Goal: Information Seeking & Learning: Learn about a topic

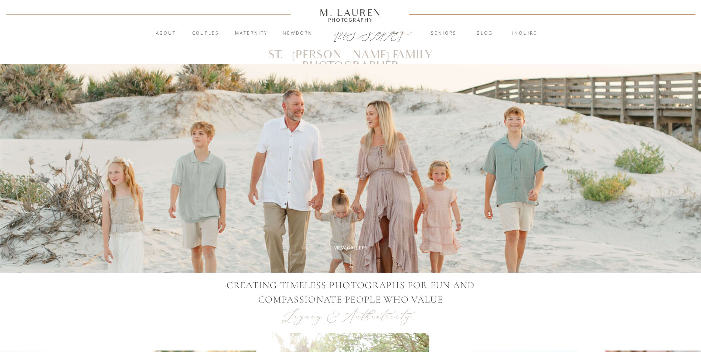
click at [403, 31] on nav "Family" at bounding box center [403, 33] width 40 height 7
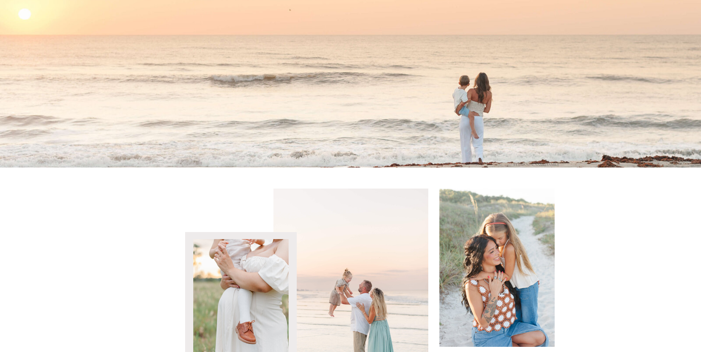
scroll to position [1071, 0]
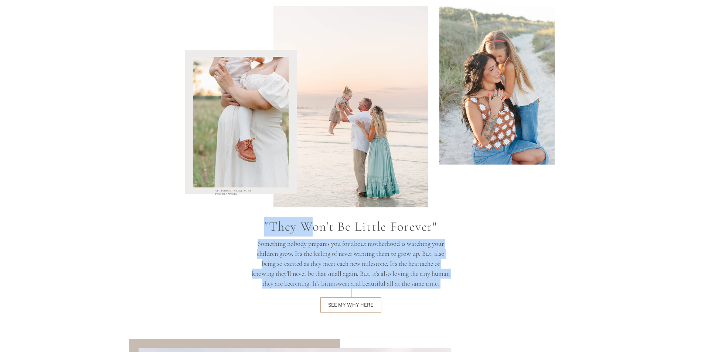
drag, startPoint x: 314, startPoint y: 230, endPoint x: 500, endPoint y: 288, distance: 194.4
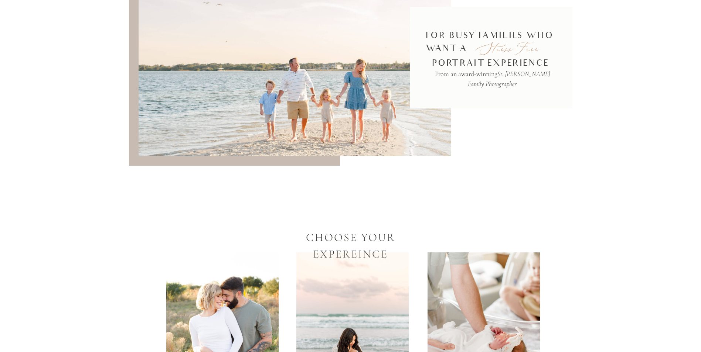
scroll to position [1440, 0]
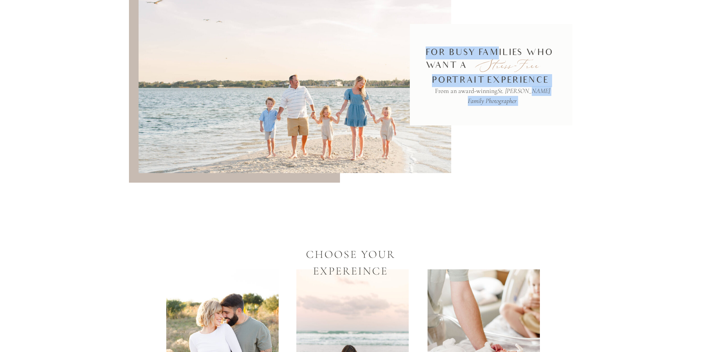
drag, startPoint x: 499, startPoint y: 52, endPoint x: 525, endPoint y: 89, distance: 45.6
click at [525, 89] on div "From an award-winning St. Augustine Family Photographer portrait experience For…" at bounding box center [350, 315] width 443 height 716
click at [525, 89] on icon "St. Augustine Family Photographer" at bounding box center [509, 96] width 82 height 18
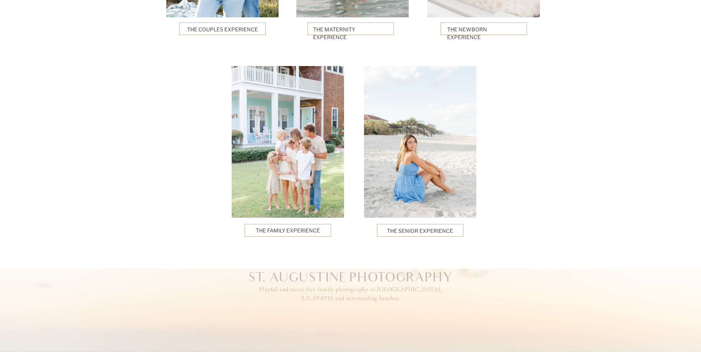
scroll to position [1847, 0]
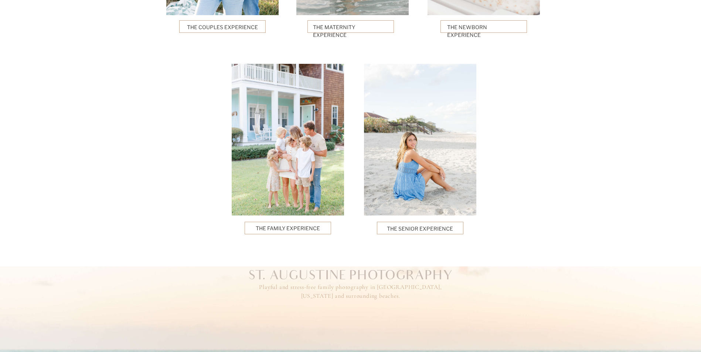
click at [271, 224] on div at bounding box center [287, 228] width 86 height 13
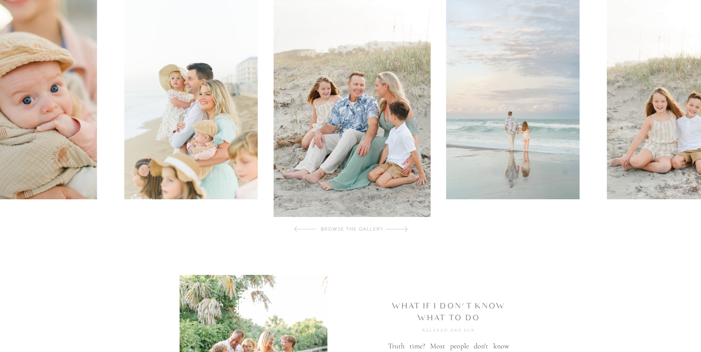
scroll to position [259, 0]
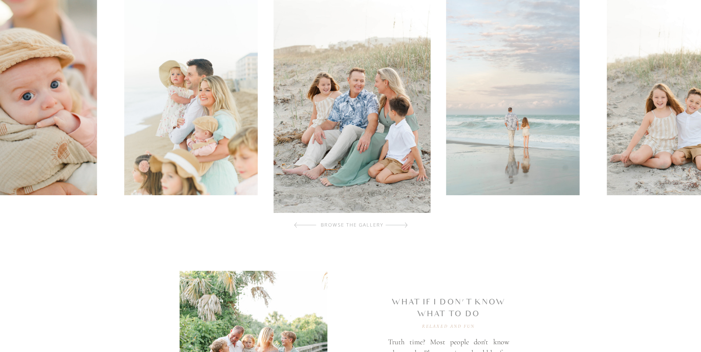
click at [404, 224] on div at bounding box center [396, 225] width 22 height 15
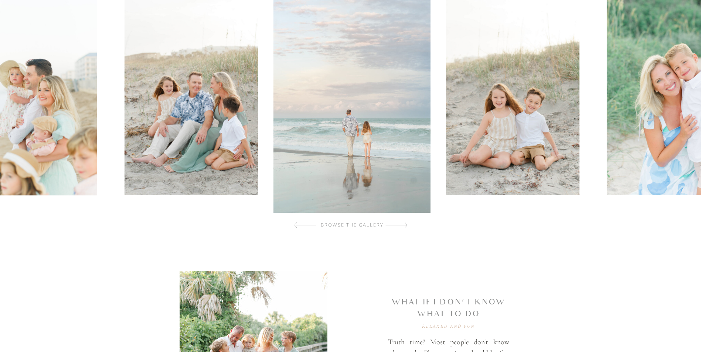
click at [404, 224] on div at bounding box center [396, 225] width 22 height 15
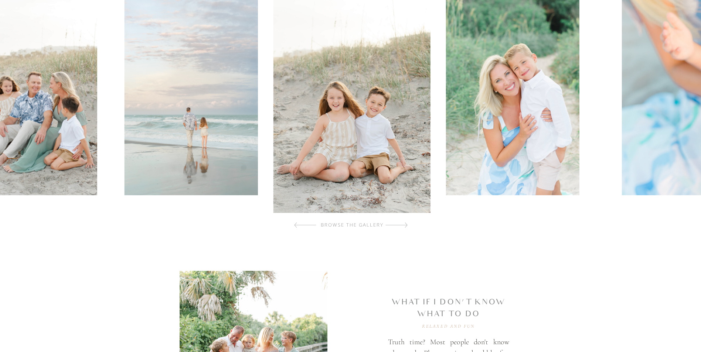
click at [404, 224] on div at bounding box center [396, 225] width 22 height 15
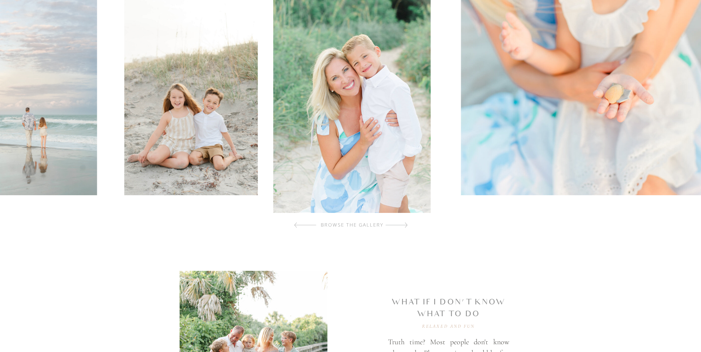
click at [404, 224] on div at bounding box center [396, 225] width 22 height 15
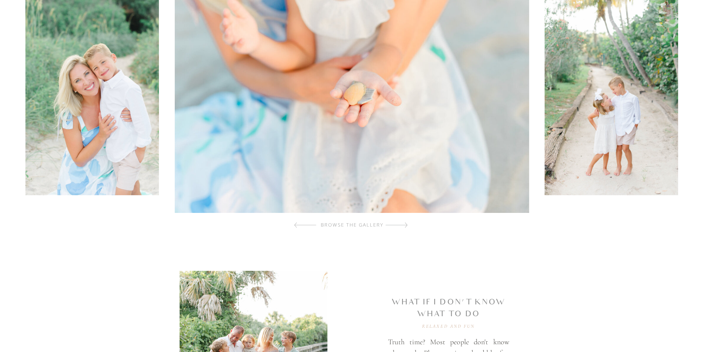
click at [404, 224] on div at bounding box center [396, 225] width 22 height 15
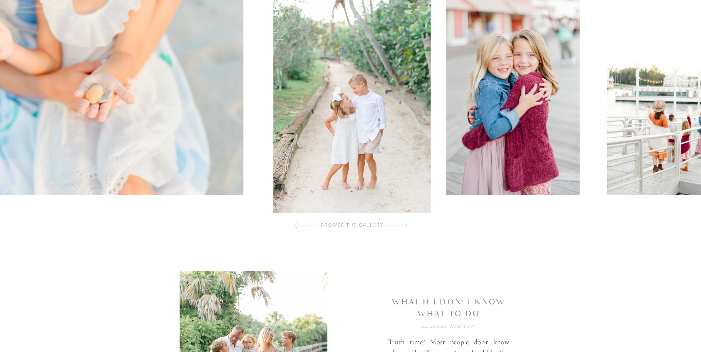
click at [404, 224] on div at bounding box center [396, 225] width 22 height 15
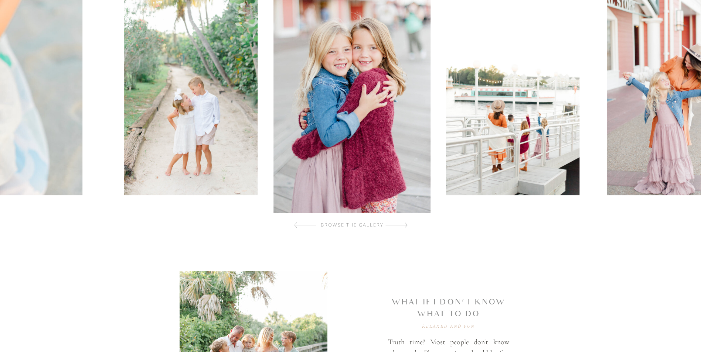
click at [404, 224] on div at bounding box center [396, 225] width 22 height 15
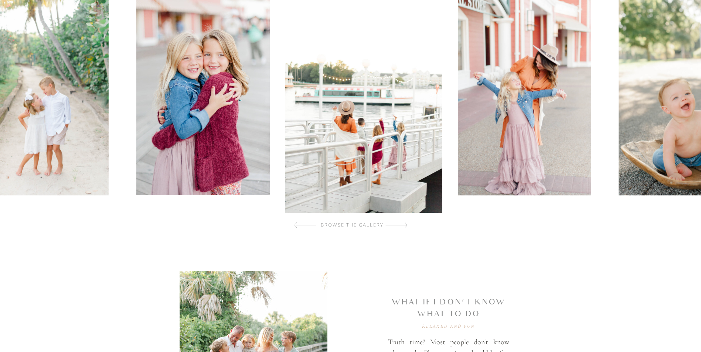
click at [404, 224] on div at bounding box center [396, 225] width 22 height 15
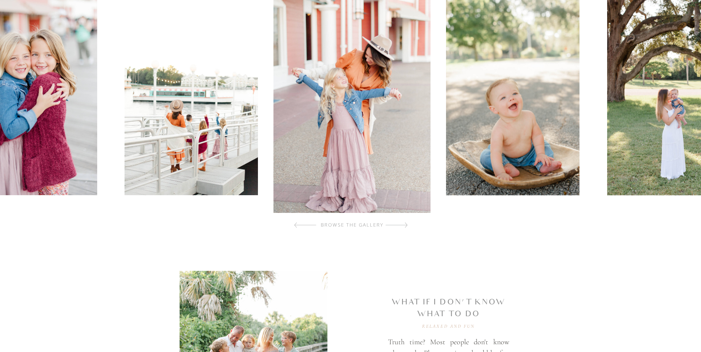
click at [404, 224] on div at bounding box center [396, 225] width 22 height 15
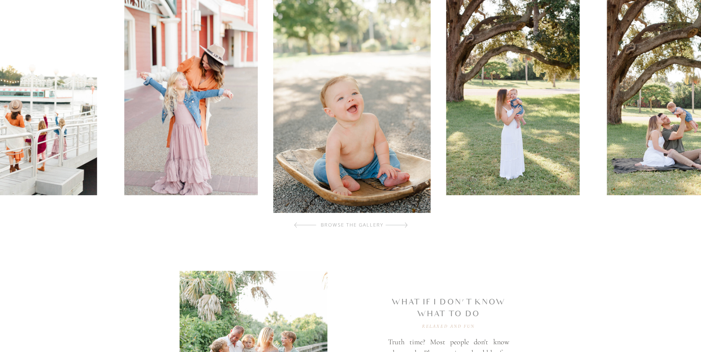
click at [404, 224] on div at bounding box center [396, 225] width 22 height 15
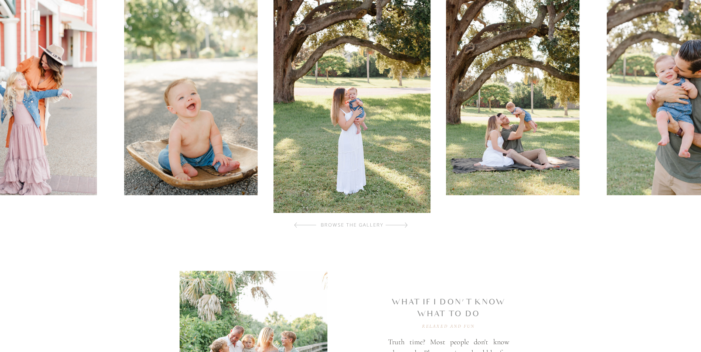
click at [404, 224] on div at bounding box center [396, 225] width 22 height 15
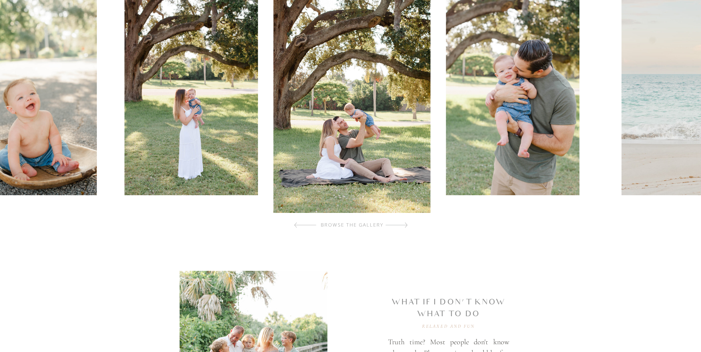
click at [404, 224] on div at bounding box center [396, 225] width 22 height 15
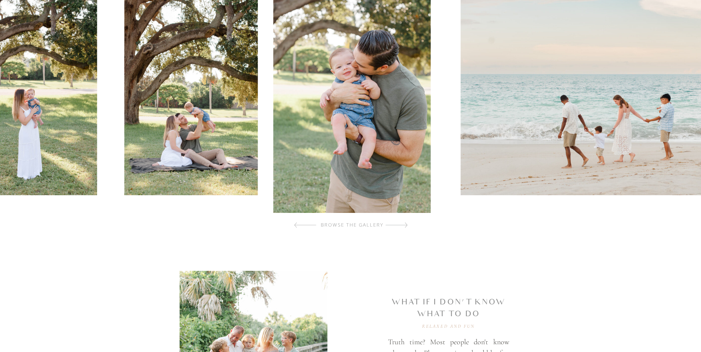
click at [404, 224] on div at bounding box center [396, 225] width 22 height 15
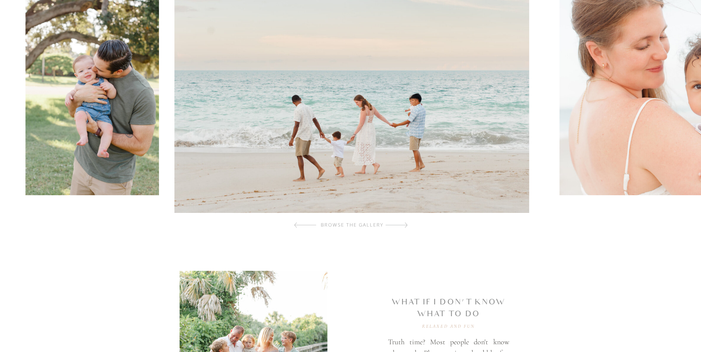
click at [404, 224] on div at bounding box center [396, 225] width 22 height 15
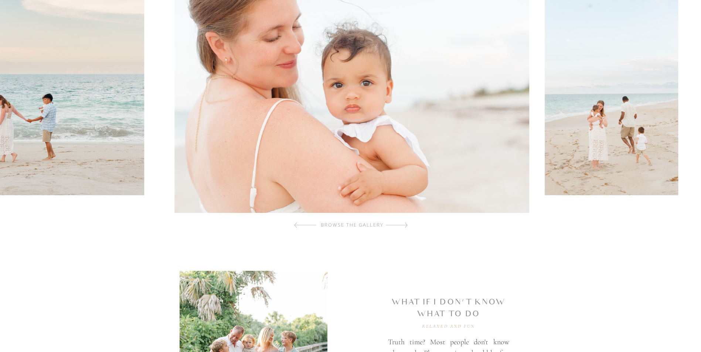
click at [404, 224] on div at bounding box center [396, 225] width 22 height 15
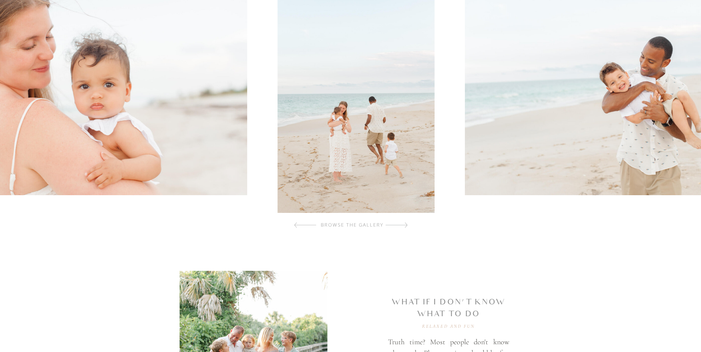
click at [404, 224] on div at bounding box center [396, 225] width 22 height 15
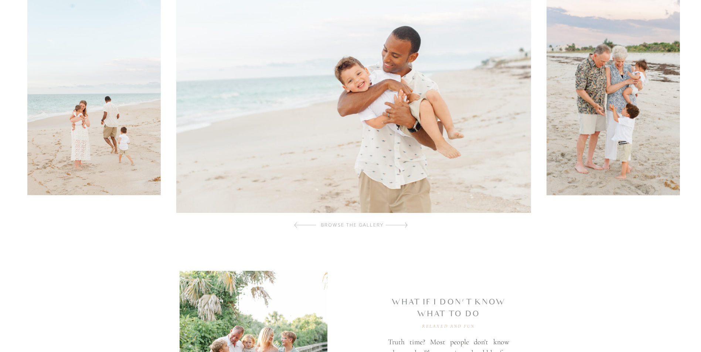
click at [404, 224] on div at bounding box center [396, 225] width 22 height 15
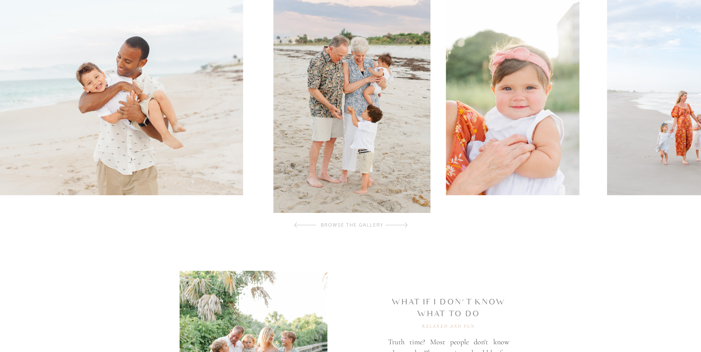
click at [404, 224] on div at bounding box center [396, 225] width 22 height 15
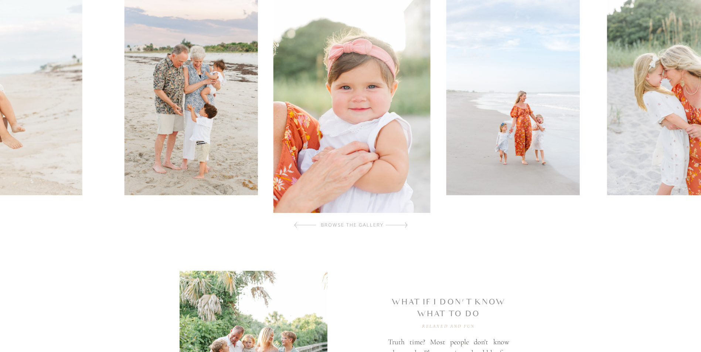
click at [404, 224] on div at bounding box center [396, 225] width 22 height 15
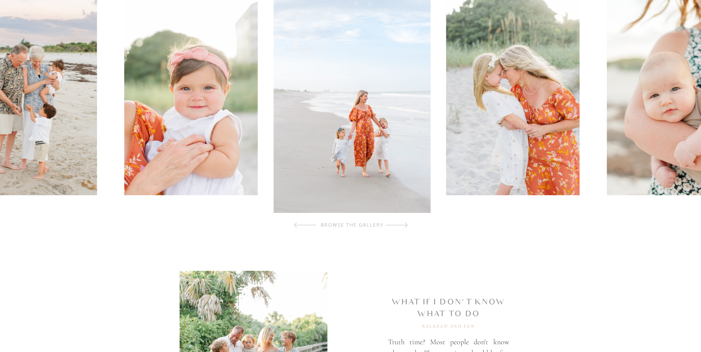
click at [404, 224] on div at bounding box center [396, 225] width 22 height 15
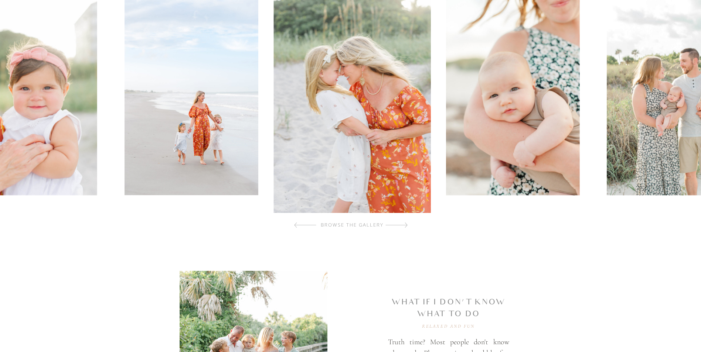
click at [404, 224] on div at bounding box center [396, 225] width 22 height 15
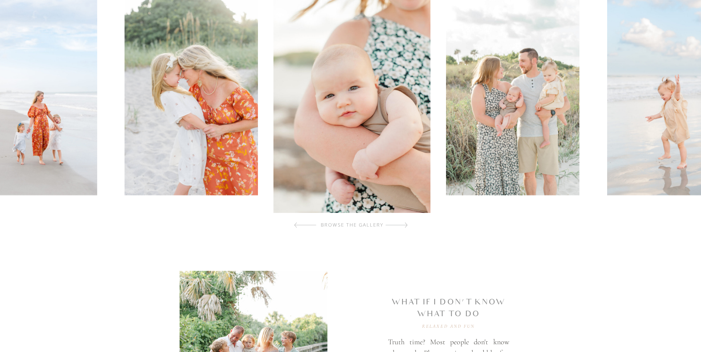
click at [404, 224] on div at bounding box center [396, 225] width 22 height 15
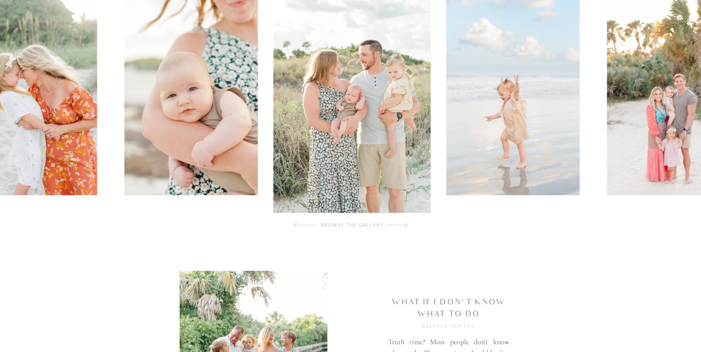
click at [404, 224] on div at bounding box center [396, 225] width 22 height 15
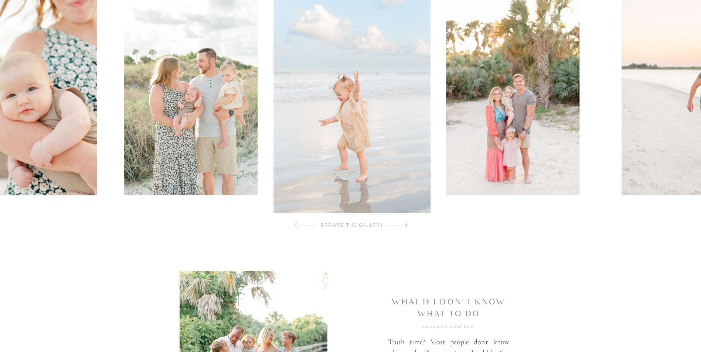
click at [404, 224] on div at bounding box center [396, 225] width 22 height 15
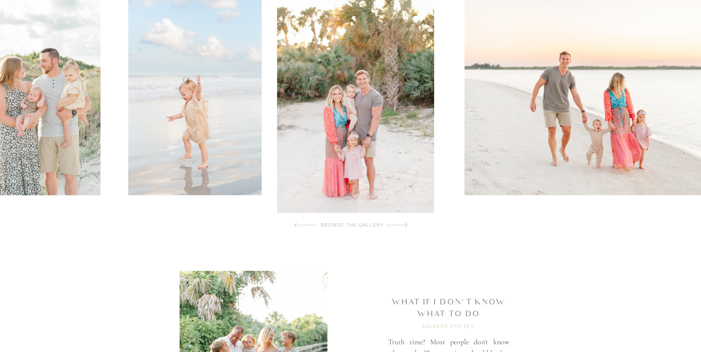
click at [404, 224] on div at bounding box center [396, 225] width 22 height 15
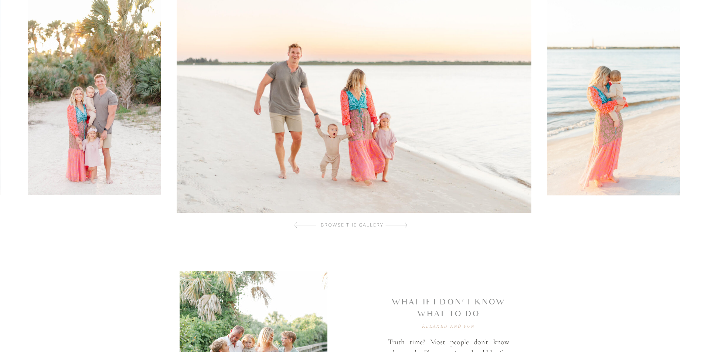
click at [404, 224] on div at bounding box center [396, 225] width 22 height 15
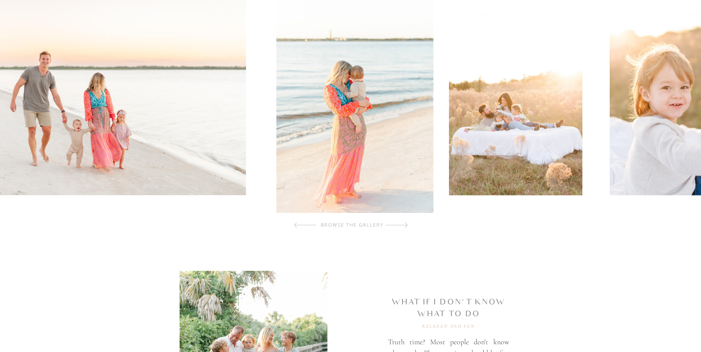
click at [404, 224] on div at bounding box center [396, 225] width 22 height 15
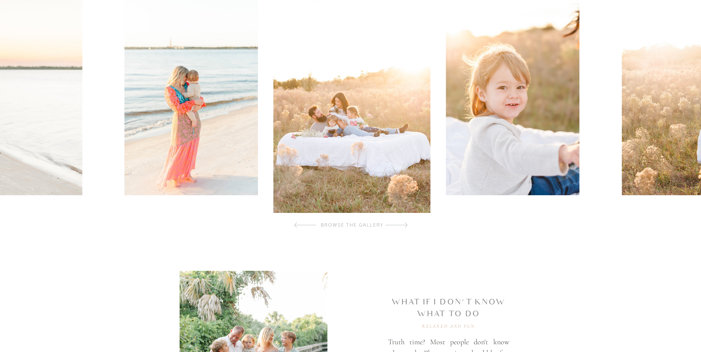
click at [404, 224] on div at bounding box center [396, 225] width 22 height 15
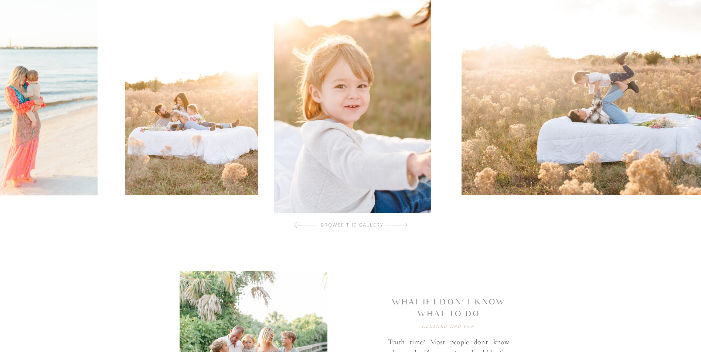
click at [404, 224] on div at bounding box center [396, 225] width 22 height 15
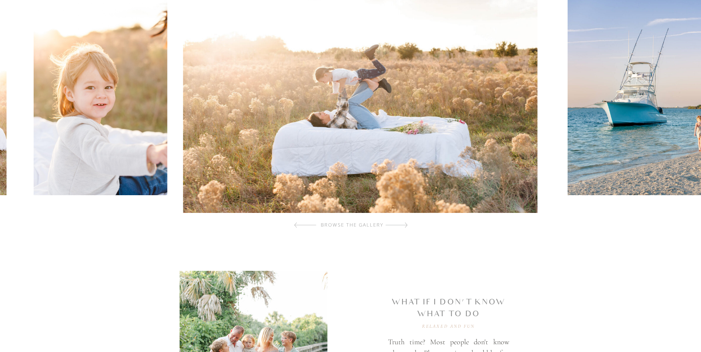
click at [404, 224] on div at bounding box center [396, 225] width 22 height 15
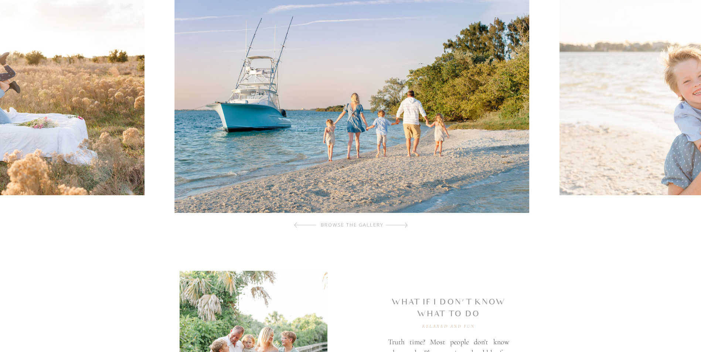
click at [404, 224] on div at bounding box center [396, 225] width 22 height 15
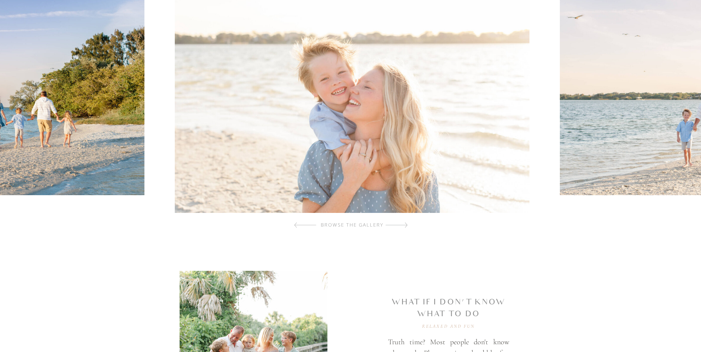
click at [404, 224] on div at bounding box center [396, 225] width 22 height 15
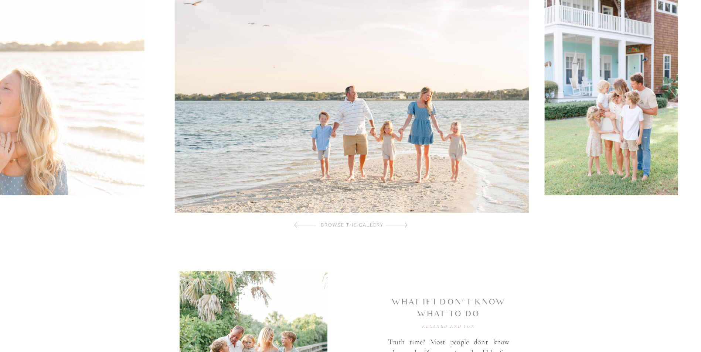
click at [404, 224] on div at bounding box center [396, 225] width 22 height 15
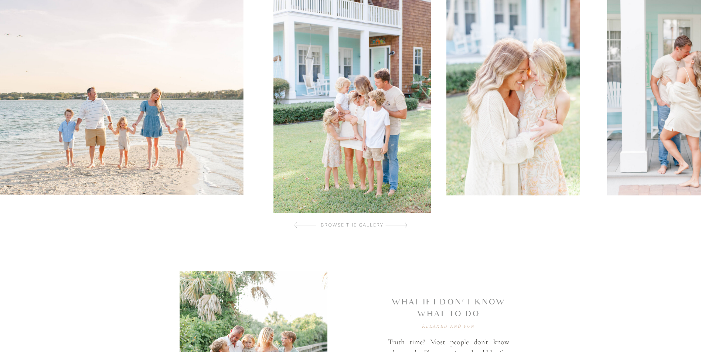
click at [404, 224] on div at bounding box center [396, 225] width 22 height 15
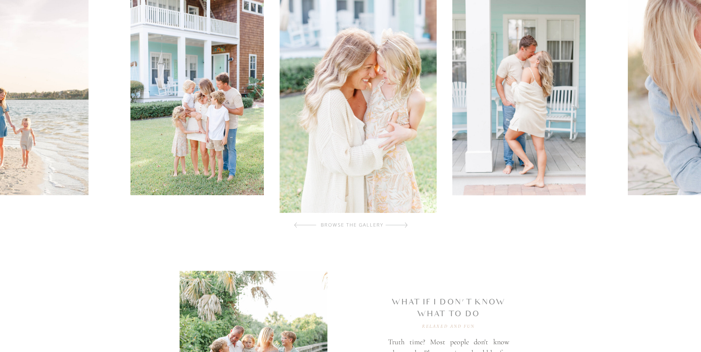
click at [404, 224] on div at bounding box center [396, 225] width 22 height 15
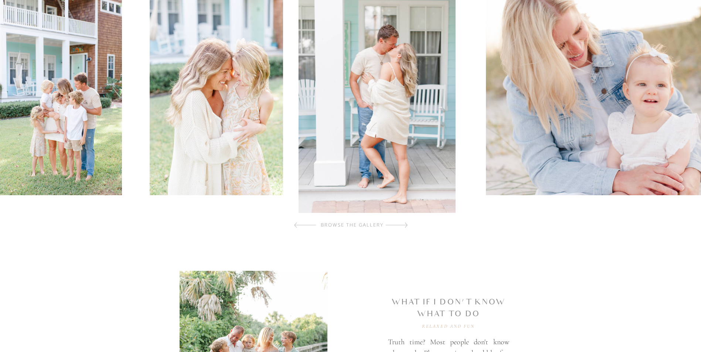
click at [404, 224] on div at bounding box center [396, 225] width 22 height 15
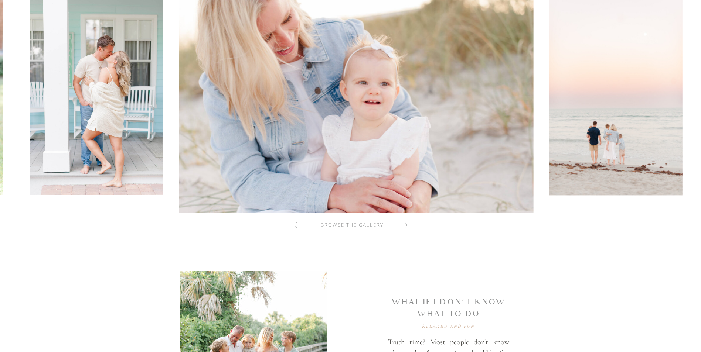
click at [404, 224] on div at bounding box center [396, 225] width 22 height 15
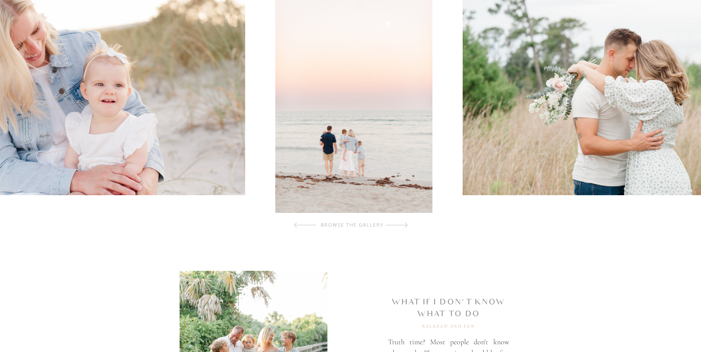
click at [404, 224] on div at bounding box center [396, 225] width 22 height 15
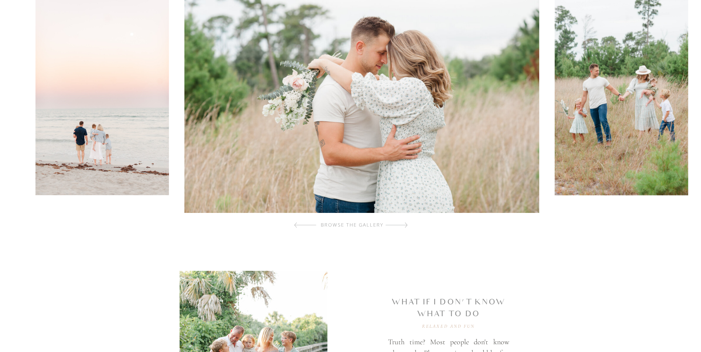
click at [404, 224] on div at bounding box center [396, 225] width 22 height 15
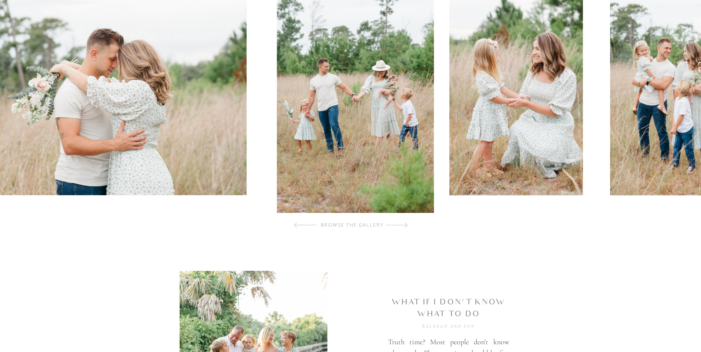
click at [404, 224] on div at bounding box center [396, 225] width 22 height 15
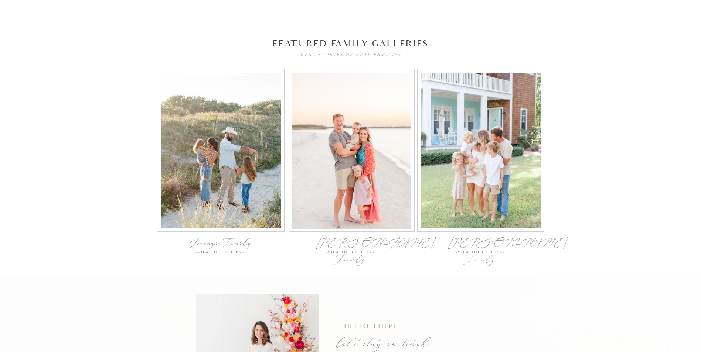
scroll to position [2364, 0]
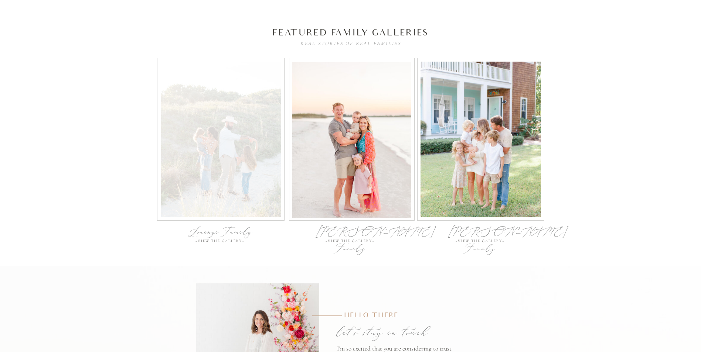
click at [219, 171] on div at bounding box center [221, 140] width 120 height 156
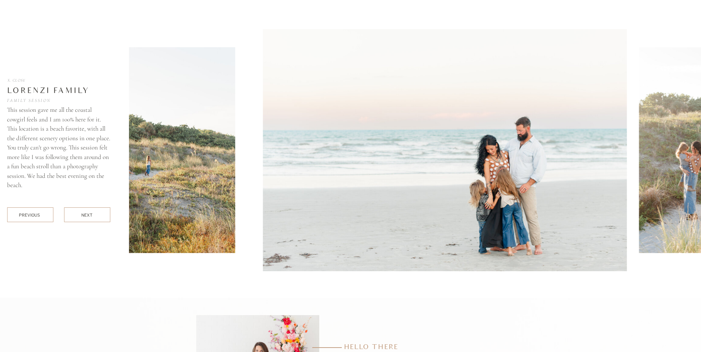
scroll to position [2630, 0]
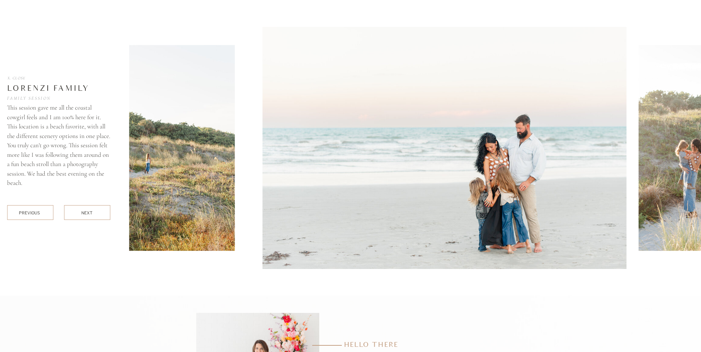
click at [86, 215] on div "next" at bounding box center [86, 213] width 11 height 6
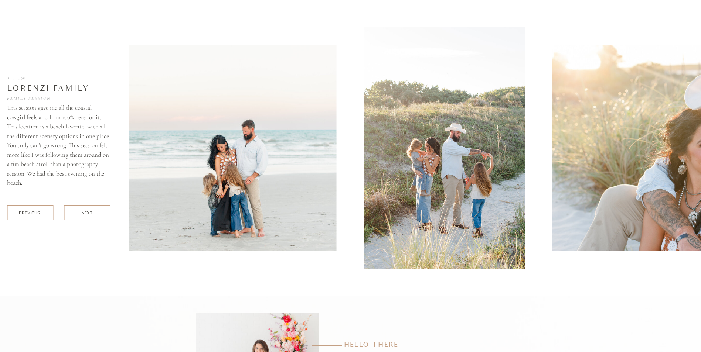
click at [86, 215] on div "next" at bounding box center [86, 213] width 11 height 6
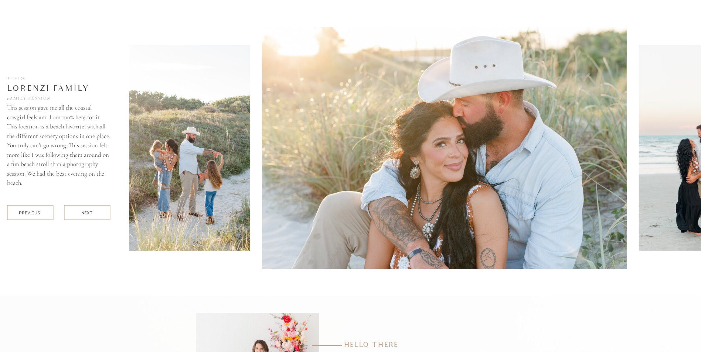
click at [86, 215] on div "next" at bounding box center [86, 213] width 11 height 6
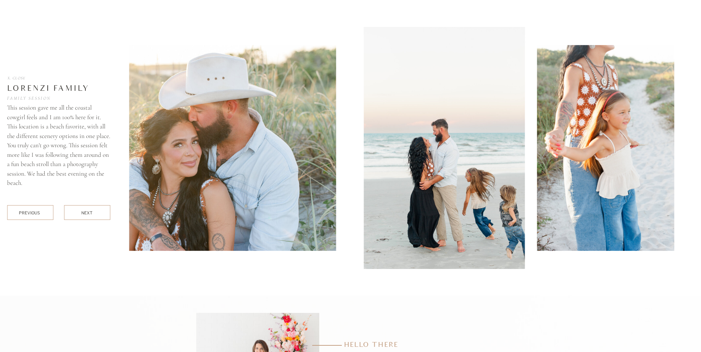
click at [86, 215] on div "next" at bounding box center [86, 213] width 11 height 6
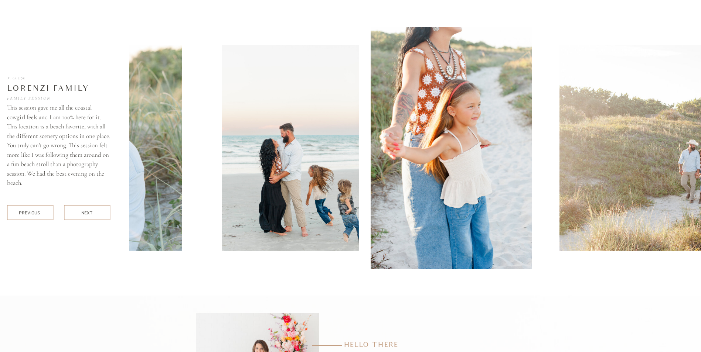
click at [86, 215] on div "next" at bounding box center [86, 213] width 11 height 6
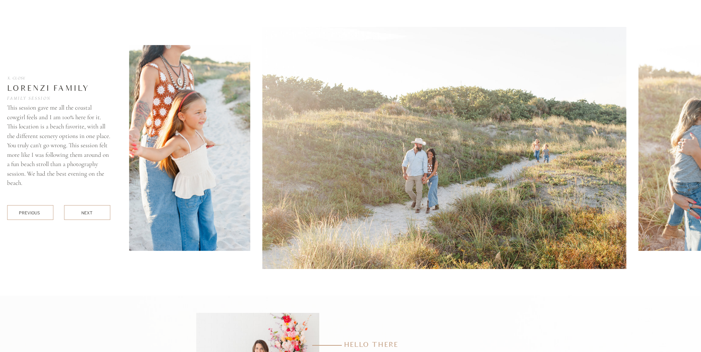
click at [86, 215] on div "next" at bounding box center [86, 213] width 11 height 6
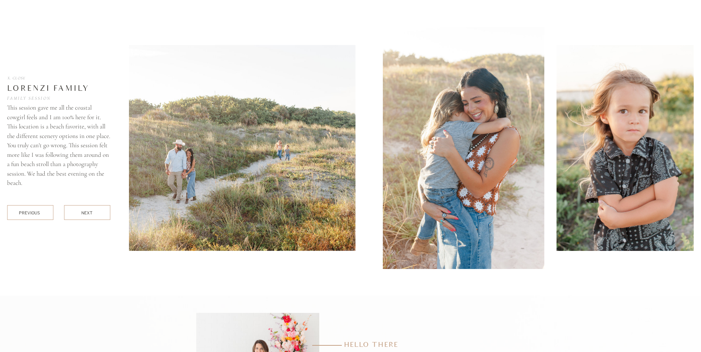
click at [86, 215] on div "next" at bounding box center [86, 213] width 11 height 6
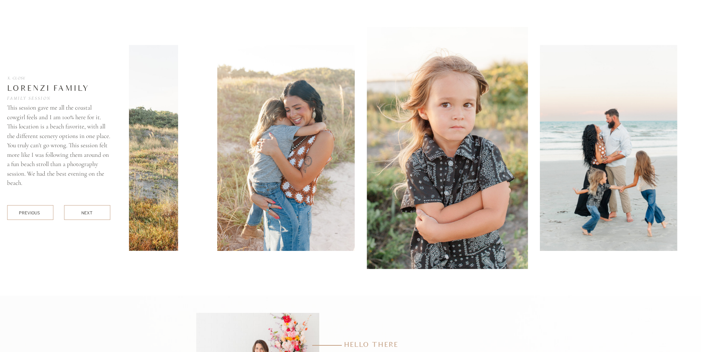
click at [86, 215] on div "next" at bounding box center [86, 213] width 11 height 6
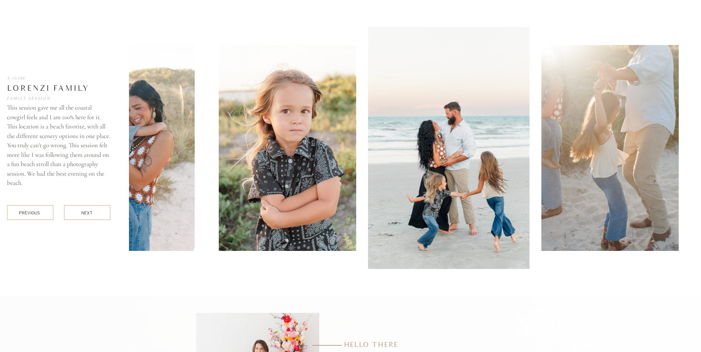
click at [86, 215] on div "next" at bounding box center [86, 213] width 11 height 6
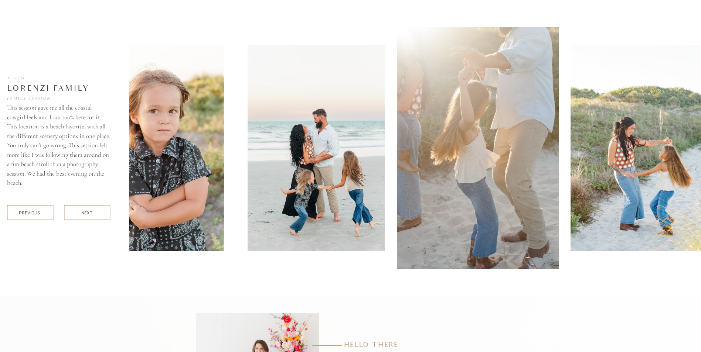
click at [86, 215] on div "next" at bounding box center [86, 213] width 11 height 6
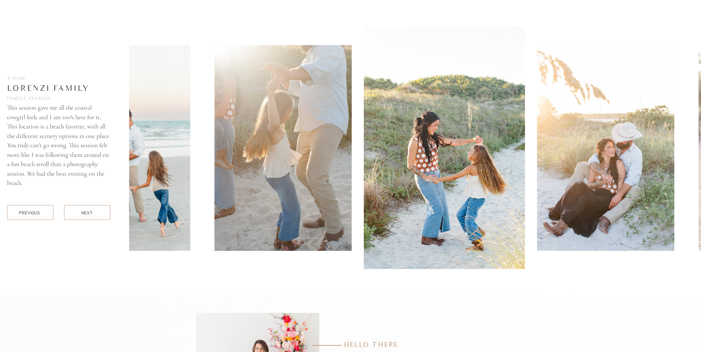
click at [86, 215] on div "next" at bounding box center [86, 213] width 11 height 6
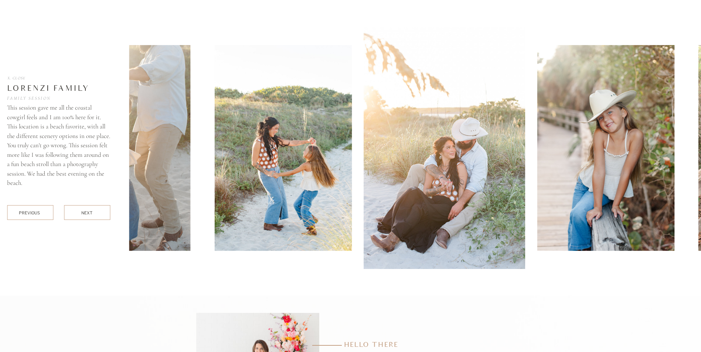
click at [86, 215] on div "next" at bounding box center [86, 213] width 11 height 6
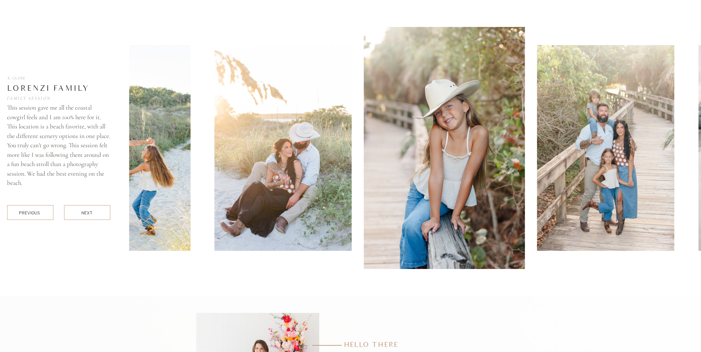
click at [86, 215] on div "next" at bounding box center [86, 213] width 11 height 6
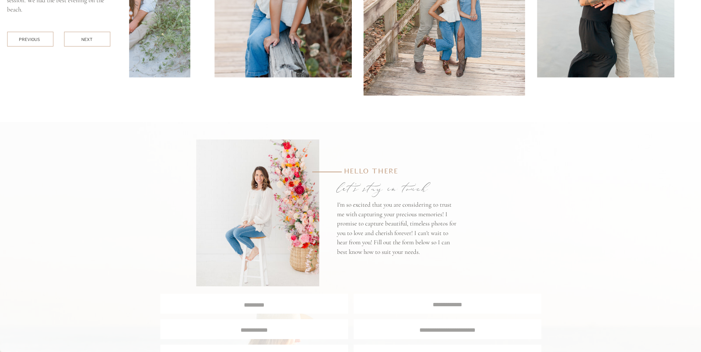
scroll to position [2999, 0]
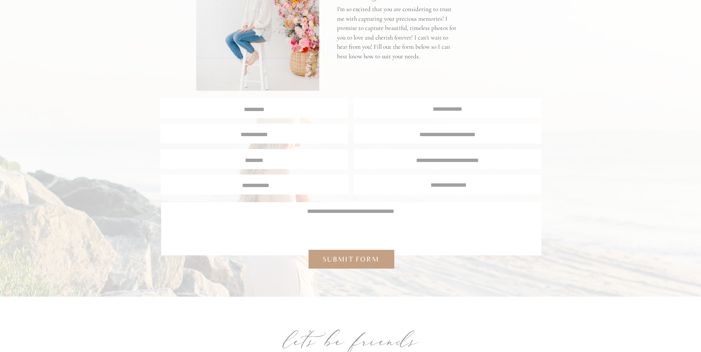
scroll to position [2364, 0]
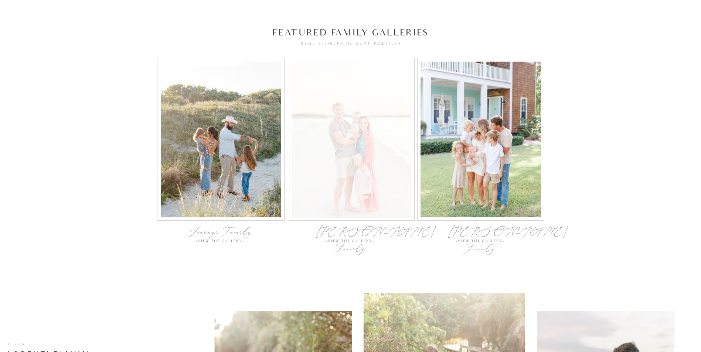
click at [376, 139] on div at bounding box center [351, 140] width 119 height 156
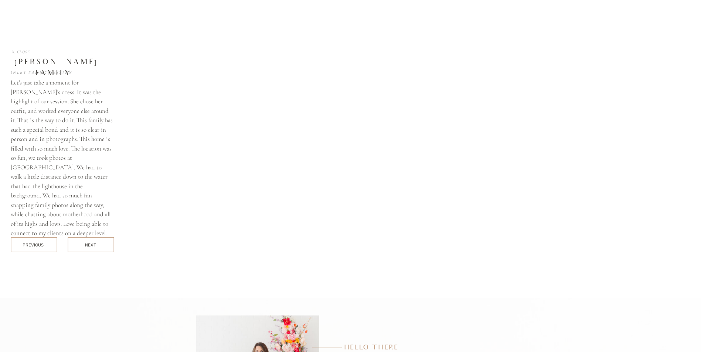
scroll to position [2926, 0]
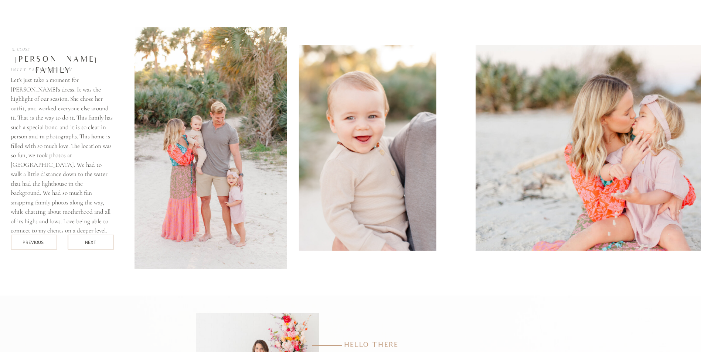
click at [313, 180] on img at bounding box center [367, 148] width 137 height 206
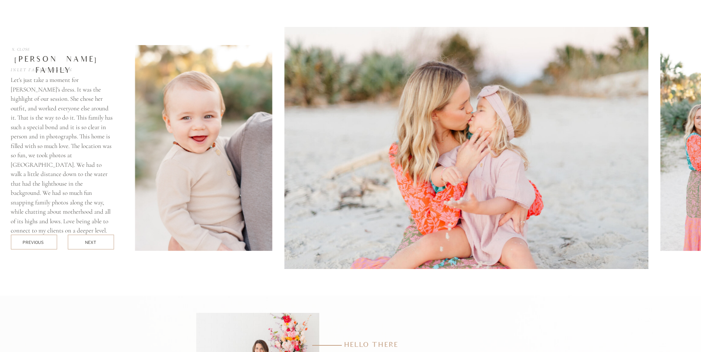
click at [504, 181] on img at bounding box center [466, 148] width 364 height 242
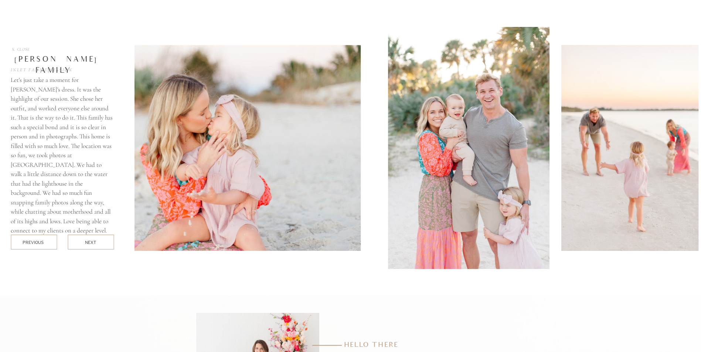
click at [561, 188] on img at bounding box center [629, 148] width 137 height 206
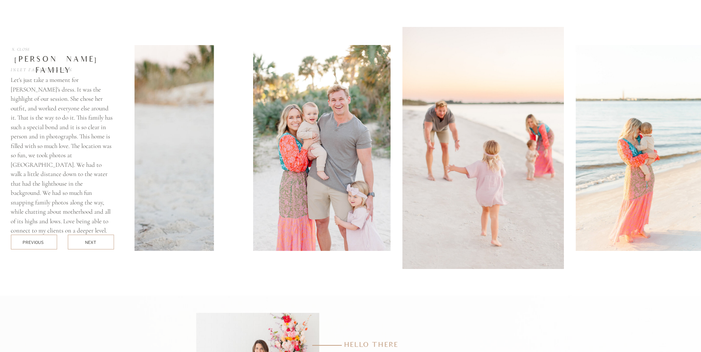
click at [575, 192] on img at bounding box center [643, 148] width 137 height 206
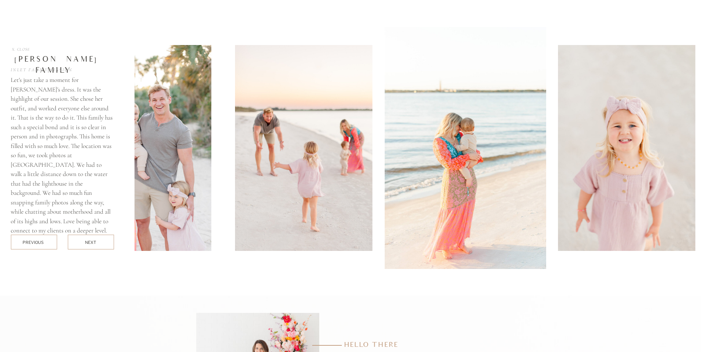
click at [569, 195] on img at bounding box center [626, 148] width 137 height 206
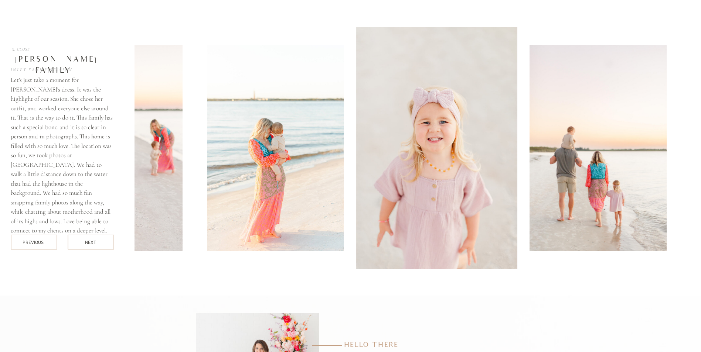
click at [537, 194] on img at bounding box center [597, 148] width 137 height 206
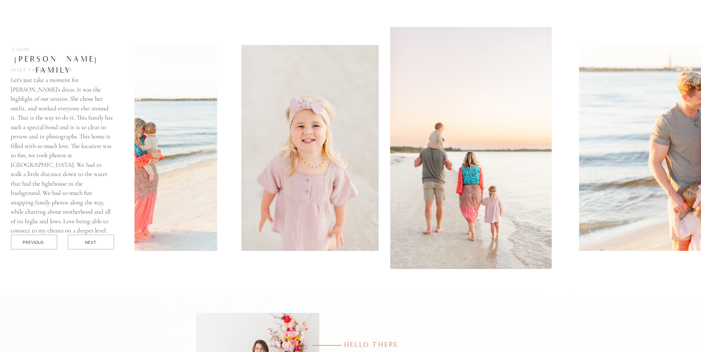
click at [534, 187] on div at bounding box center [478, 148] width 688 height 242
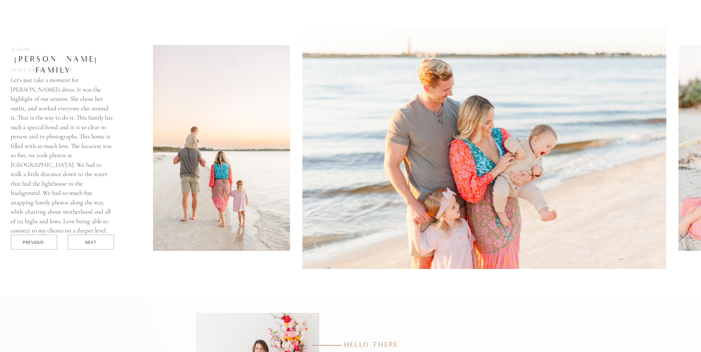
click at [452, 168] on img at bounding box center [484, 148] width 364 height 242
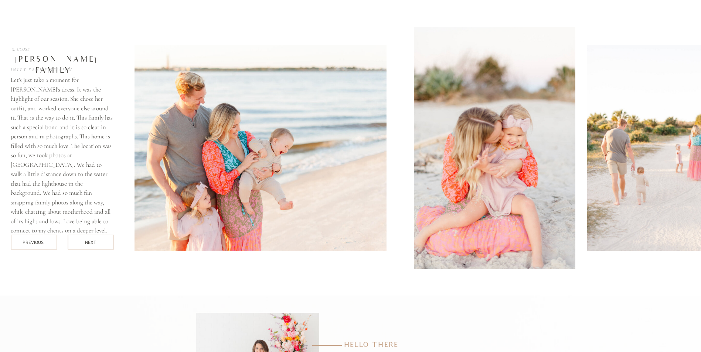
click at [415, 161] on img at bounding box center [494, 148] width 161 height 242
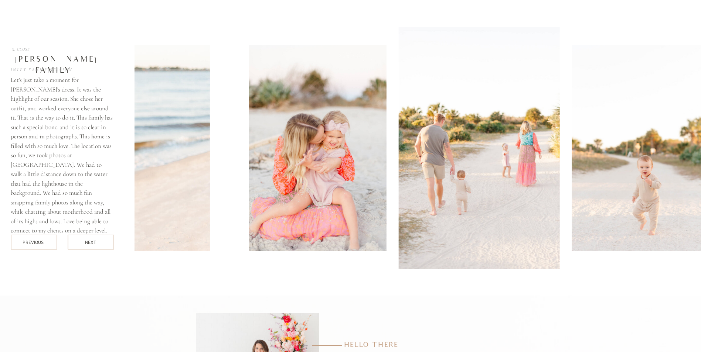
click at [478, 168] on img at bounding box center [478, 148] width 161 height 242
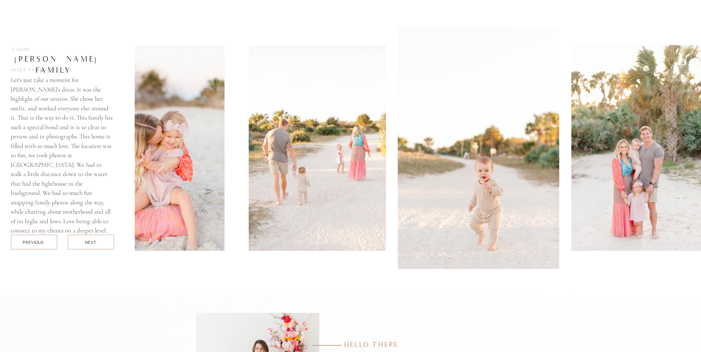
scroll to position [2364, 0]
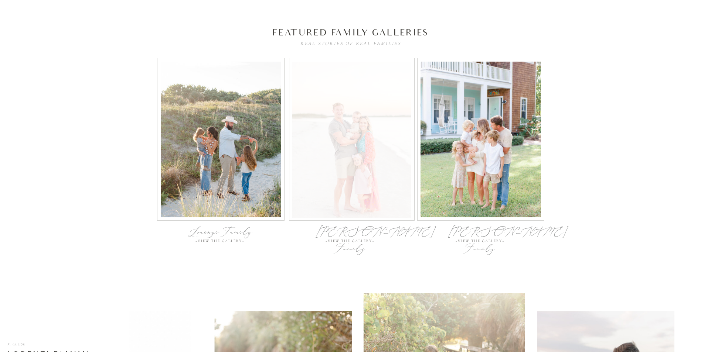
click at [366, 178] on div at bounding box center [351, 140] width 119 height 156
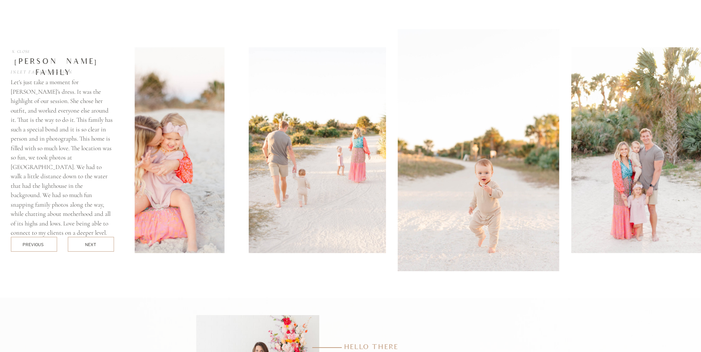
scroll to position [2926, 0]
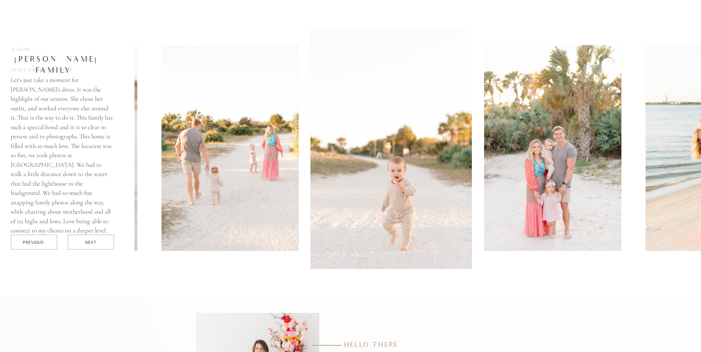
click at [484, 185] on img at bounding box center [552, 148] width 137 height 206
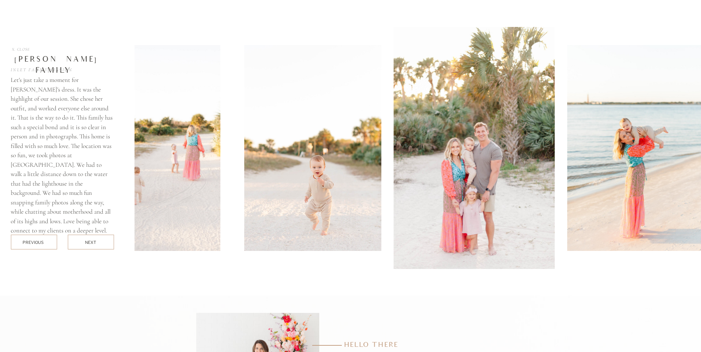
click at [567, 185] on img at bounding box center [635, 148] width 137 height 206
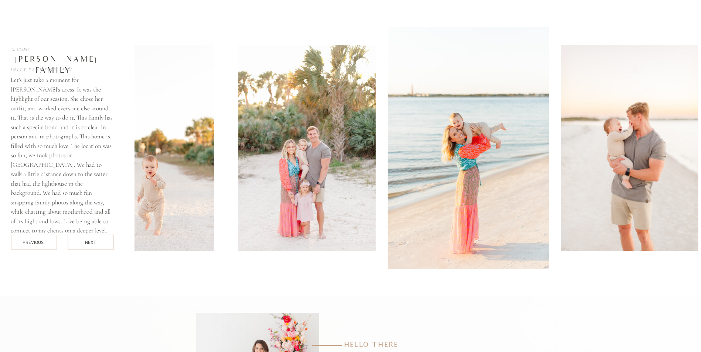
click at [479, 188] on img at bounding box center [467, 148] width 161 height 242
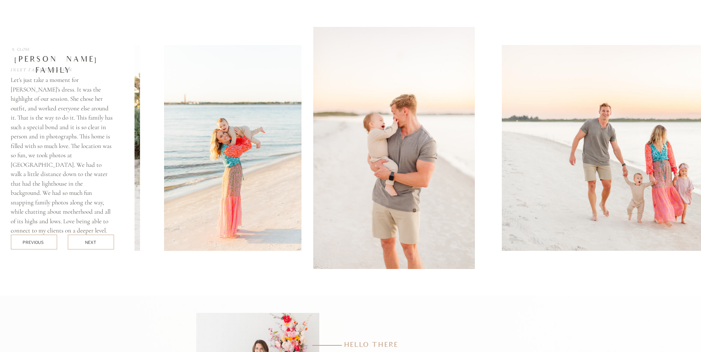
click at [427, 178] on img at bounding box center [393, 148] width 161 height 242
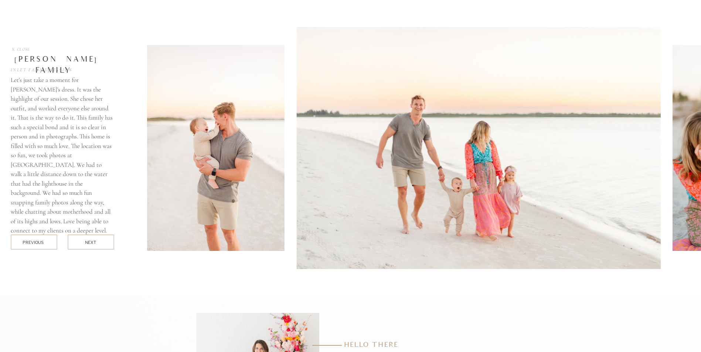
click at [492, 179] on img at bounding box center [478, 148] width 364 height 242
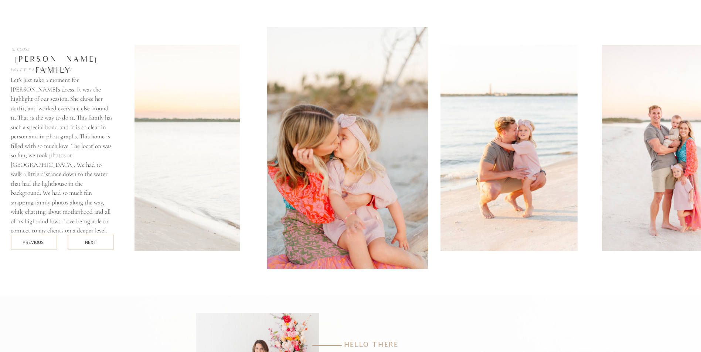
click at [440, 161] on img at bounding box center [508, 148] width 137 height 206
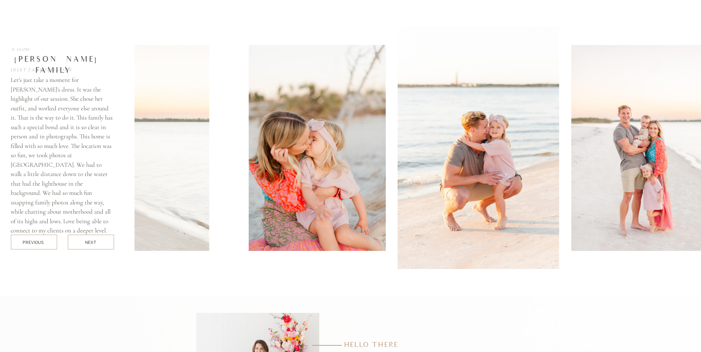
click at [571, 151] on img at bounding box center [639, 148] width 137 height 206
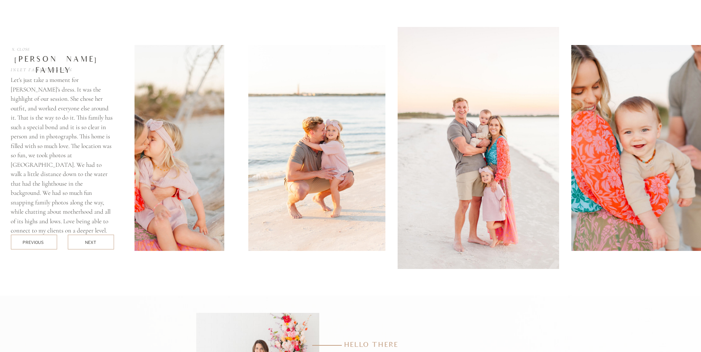
click at [461, 162] on img at bounding box center [477, 148] width 161 height 242
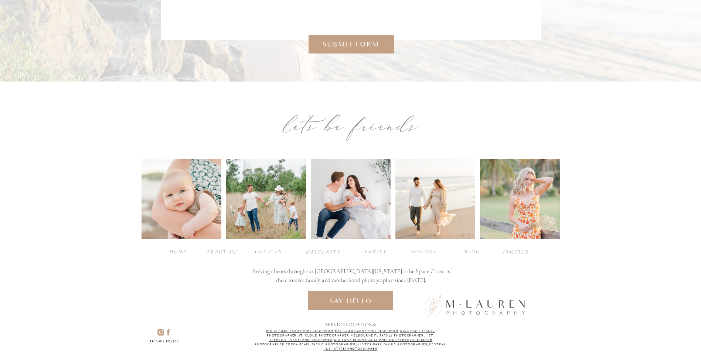
scroll to position [2920, 0]
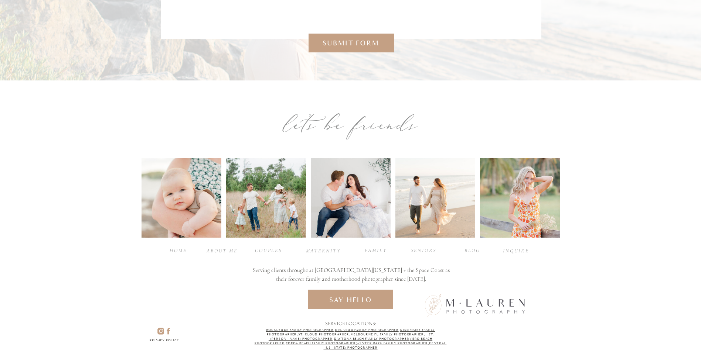
click at [383, 218] on div at bounding box center [351, 198] width 80 height 80
click at [358, 191] on div at bounding box center [351, 198] width 80 height 80
click at [368, 202] on div at bounding box center [351, 198] width 80 height 80
click at [322, 250] on div "maternity" at bounding box center [322, 250] width 33 height 7
click at [380, 249] on div "family" at bounding box center [376, 250] width 30 height 7
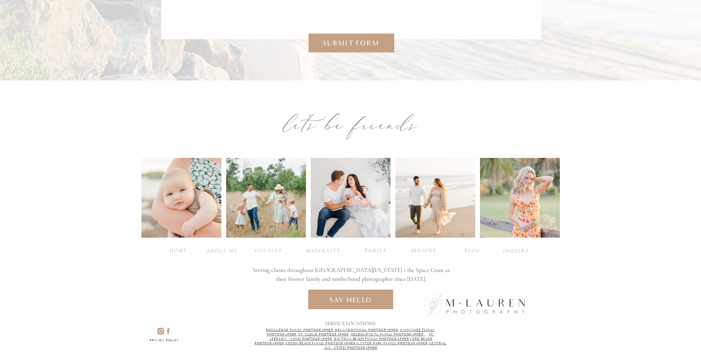
click at [257, 253] on div "Couples" at bounding box center [269, 250] width 30 height 7
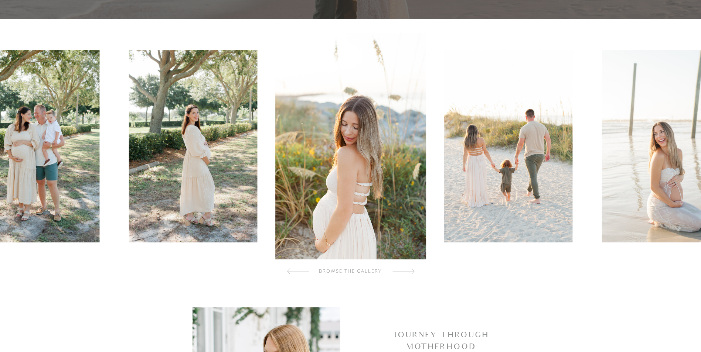
scroll to position [222, 0]
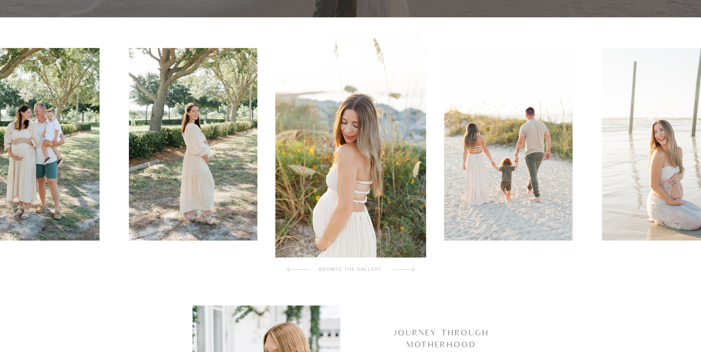
click at [413, 266] on div at bounding box center [403, 269] width 22 height 15
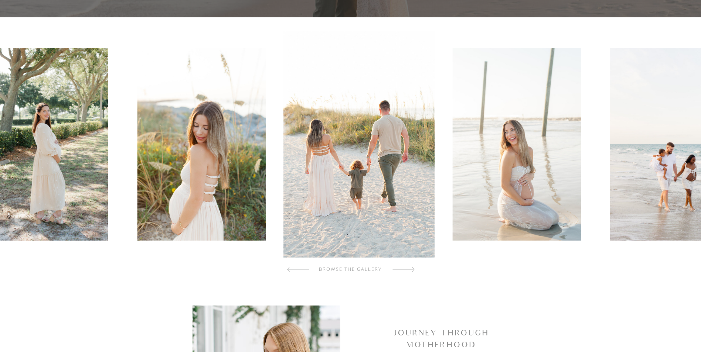
click at [413, 266] on div at bounding box center [403, 269] width 22 height 15
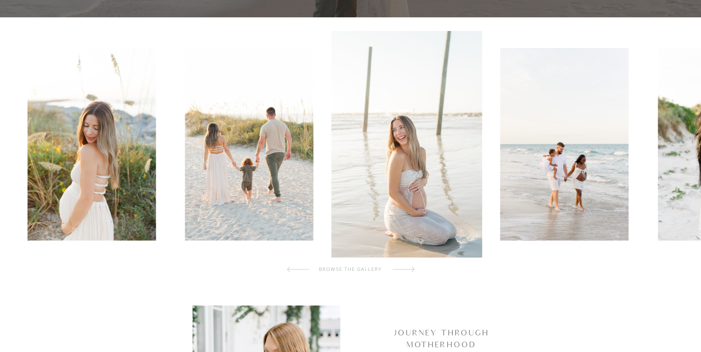
click at [413, 266] on div at bounding box center [403, 269] width 22 height 15
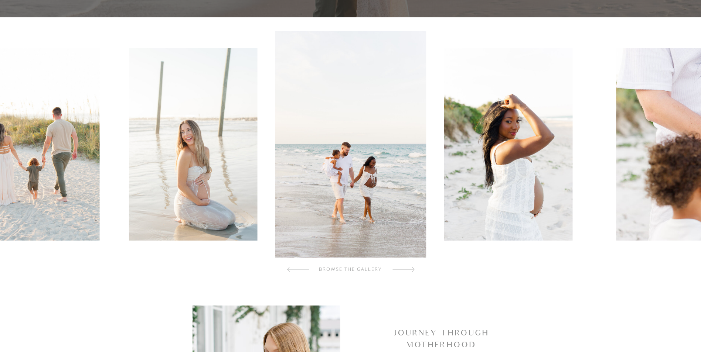
click at [413, 266] on div at bounding box center [403, 269] width 22 height 15
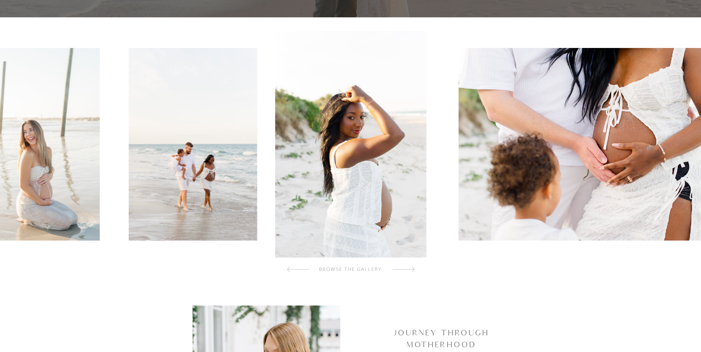
click at [413, 266] on div at bounding box center [403, 269] width 22 height 15
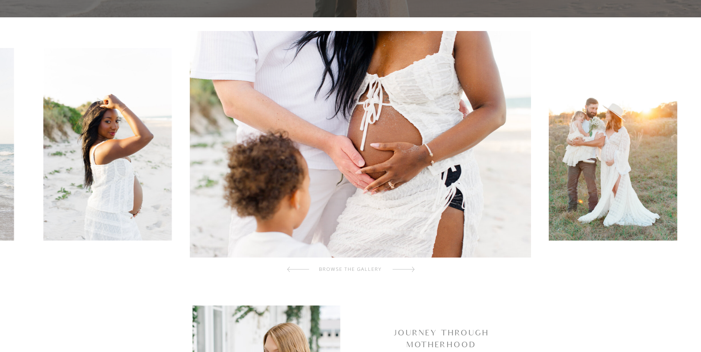
click at [413, 266] on div at bounding box center [403, 269] width 22 height 15
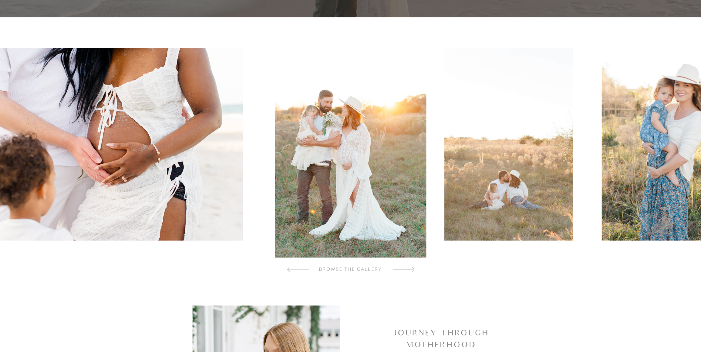
click at [413, 266] on div at bounding box center [403, 269] width 22 height 15
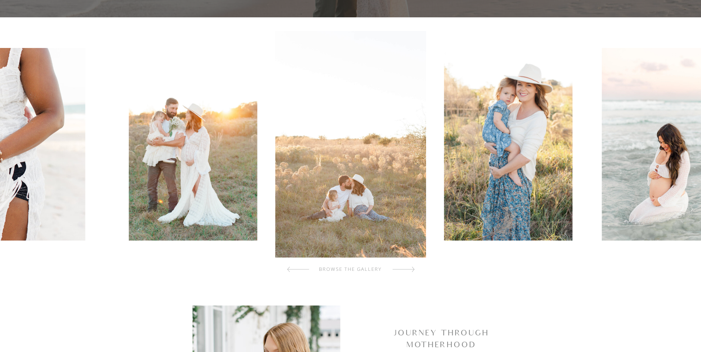
click at [413, 266] on div at bounding box center [403, 269] width 22 height 15
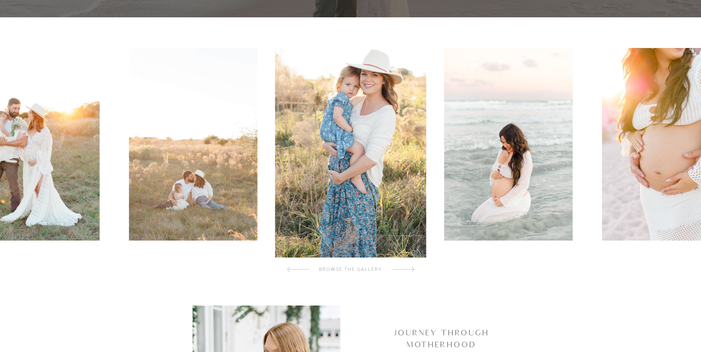
click at [413, 266] on div at bounding box center [403, 269] width 22 height 15
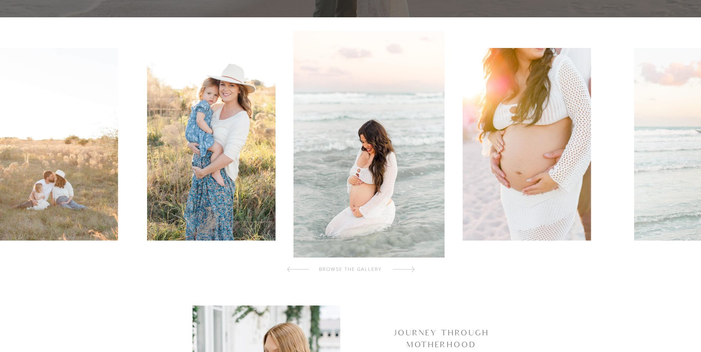
click at [413, 266] on div at bounding box center [403, 269] width 22 height 15
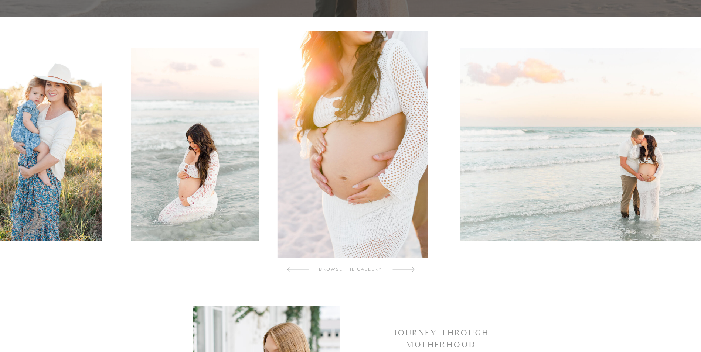
click at [413, 266] on div at bounding box center [403, 269] width 22 height 15
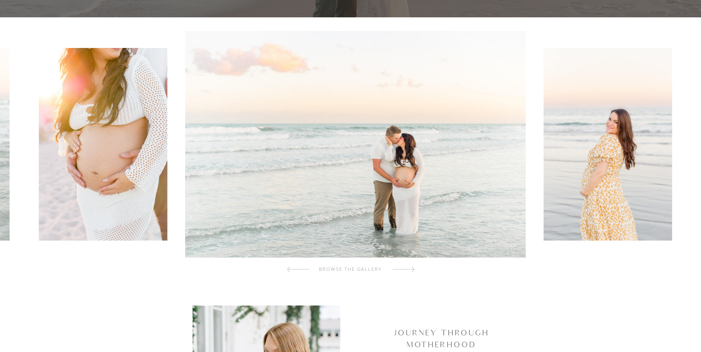
click at [413, 266] on div at bounding box center [403, 269] width 22 height 15
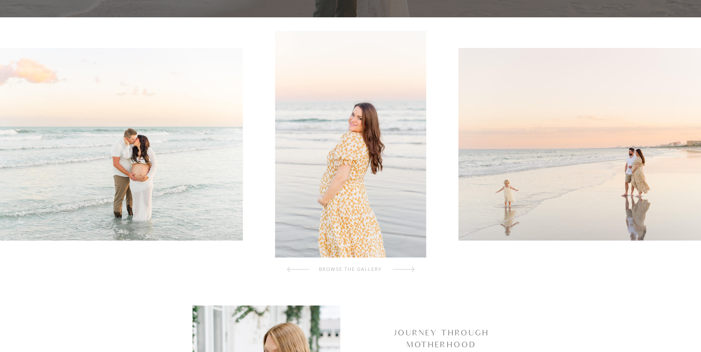
click at [413, 266] on div at bounding box center [403, 269] width 22 height 15
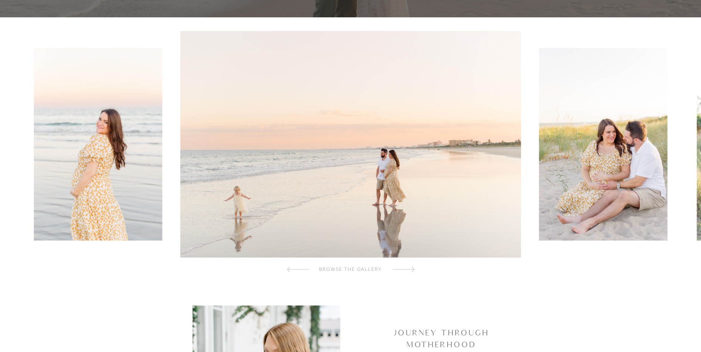
click at [413, 266] on div at bounding box center [403, 269] width 22 height 15
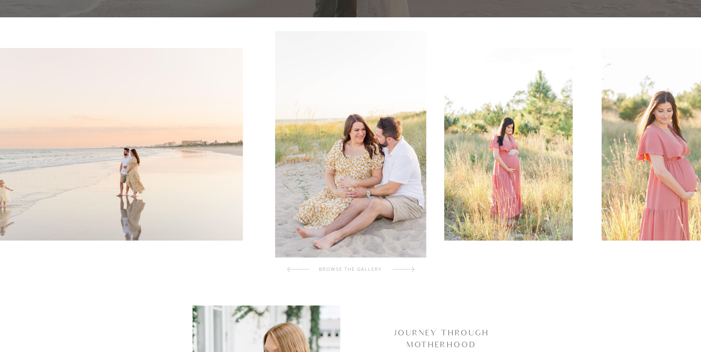
click at [413, 266] on div at bounding box center [403, 269] width 22 height 15
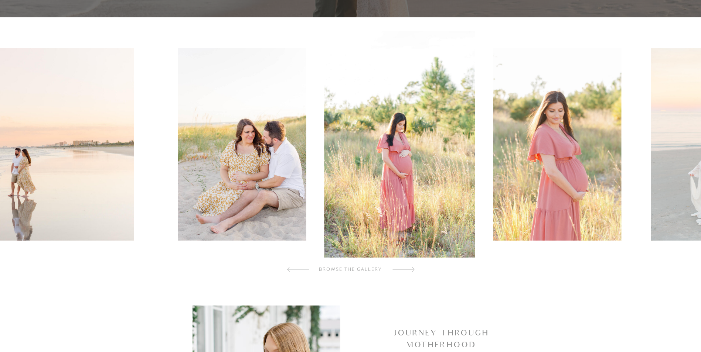
click at [413, 266] on div at bounding box center [403, 269] width 22 height 15
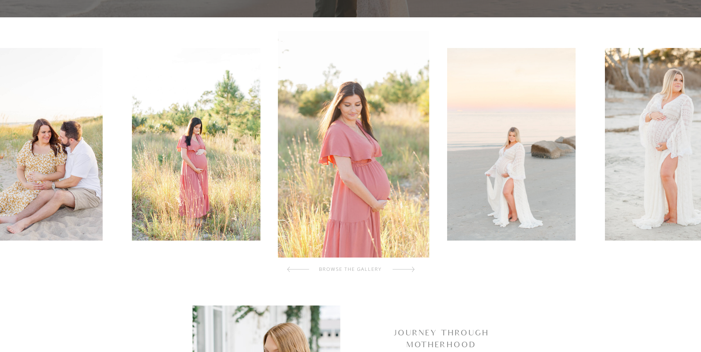
click at [413, 266] on div at bounding box center [403, 269] width 22 height 15
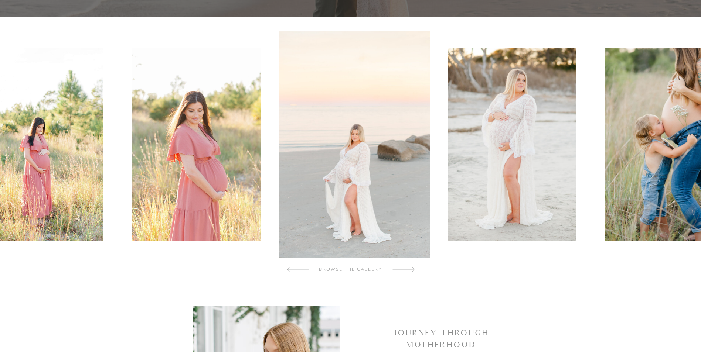
click at [413, 266] on div at bounding box center [403, 269] width 22 height 15
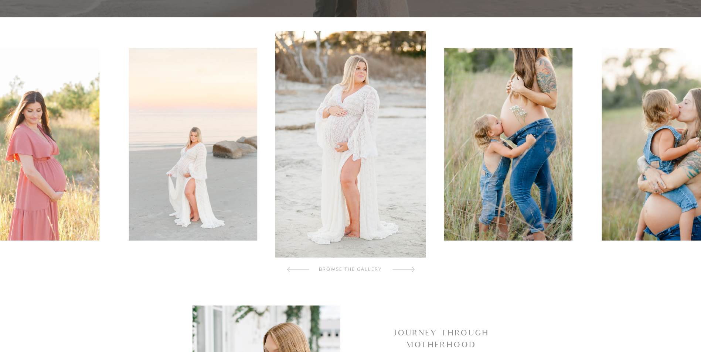
click at [413, 266] on div at bounding box center [403, 269] width 22 height 15
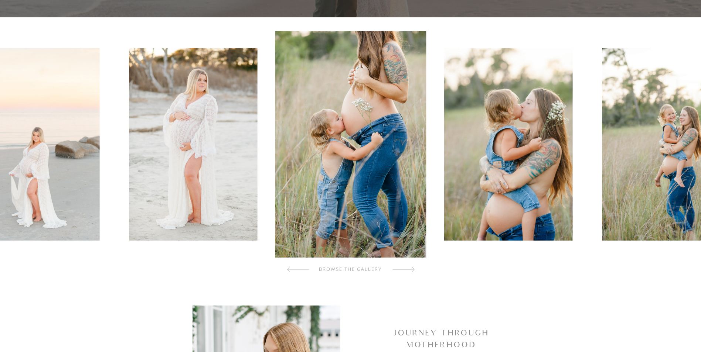
click at [413, 266] on div at bounding box center [403, 269] width 22 height 15
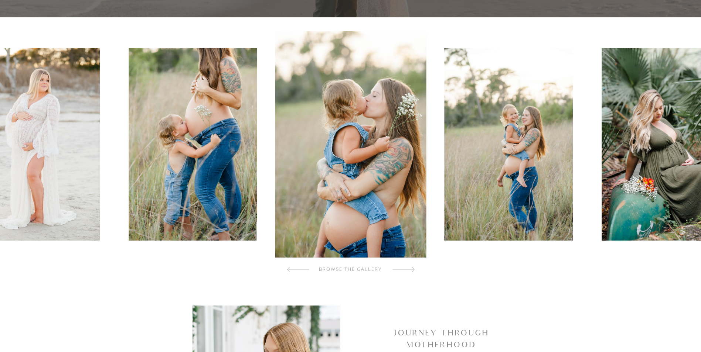
click at [413, 266] on div at bounding box center [403, 269] width 22 height 15
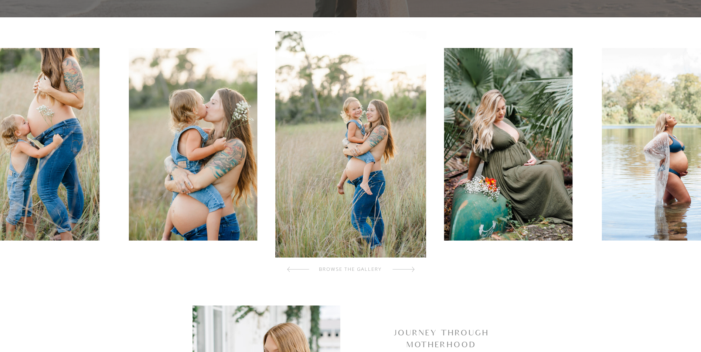
click at [413, 266] on div at bounding box center [403, 269] width 22 height 15
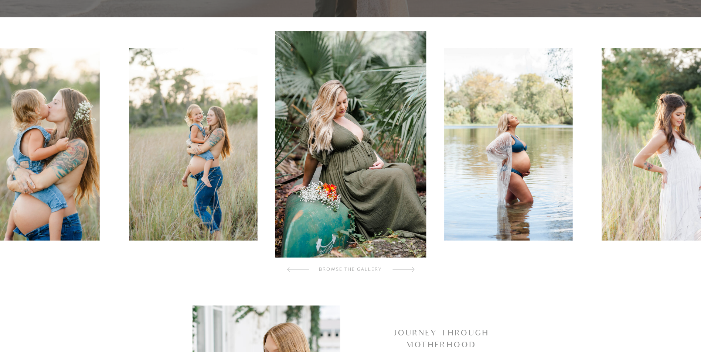
click at [413, 266] on div at bounding box center [403, 269] width 22 height 15
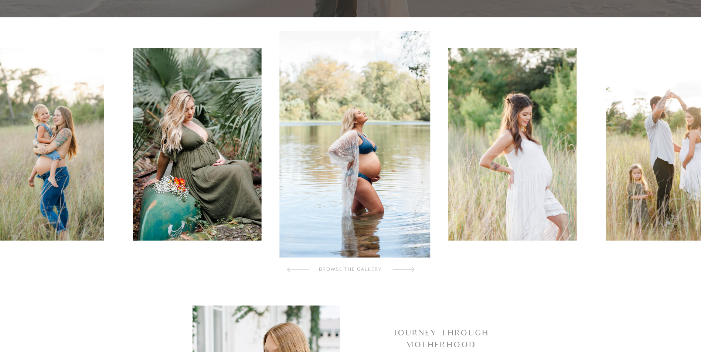
click at [413, 266] on div at bounding box center [403, 269] width 22 height 15
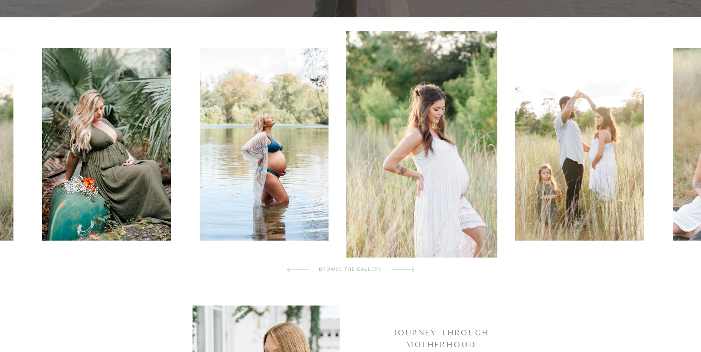
click at [413, 266] on div at bounding box center [403, 269] width 22 height 15
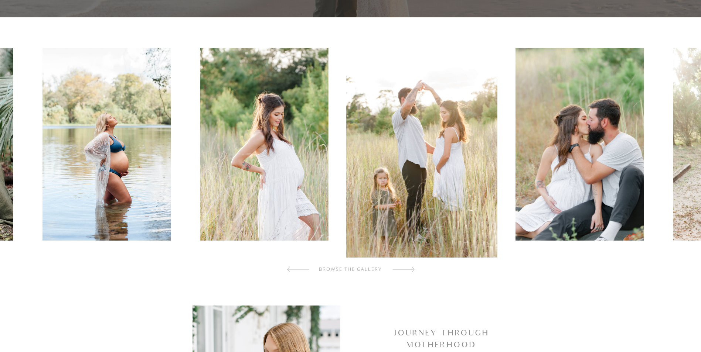
click at [413, 266] on div at bounding box center [403, 269] width 22 height 15
